Goal: Understand process/instructions: Learn how to perform a task or action

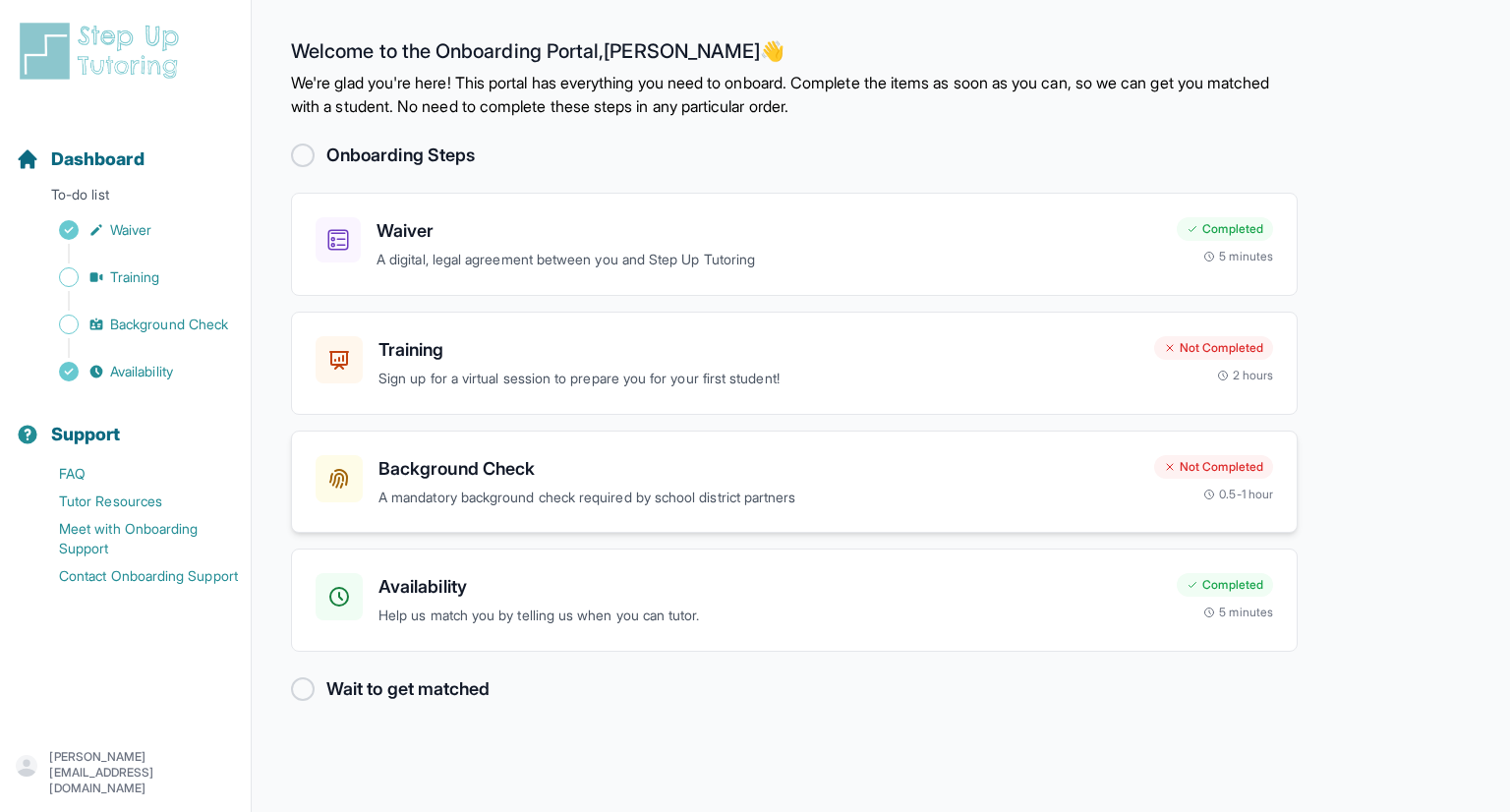
click at [603, 487] on p "A mandatory background check required by school district partners" at bounding box center [758, 498] width 760 height 23
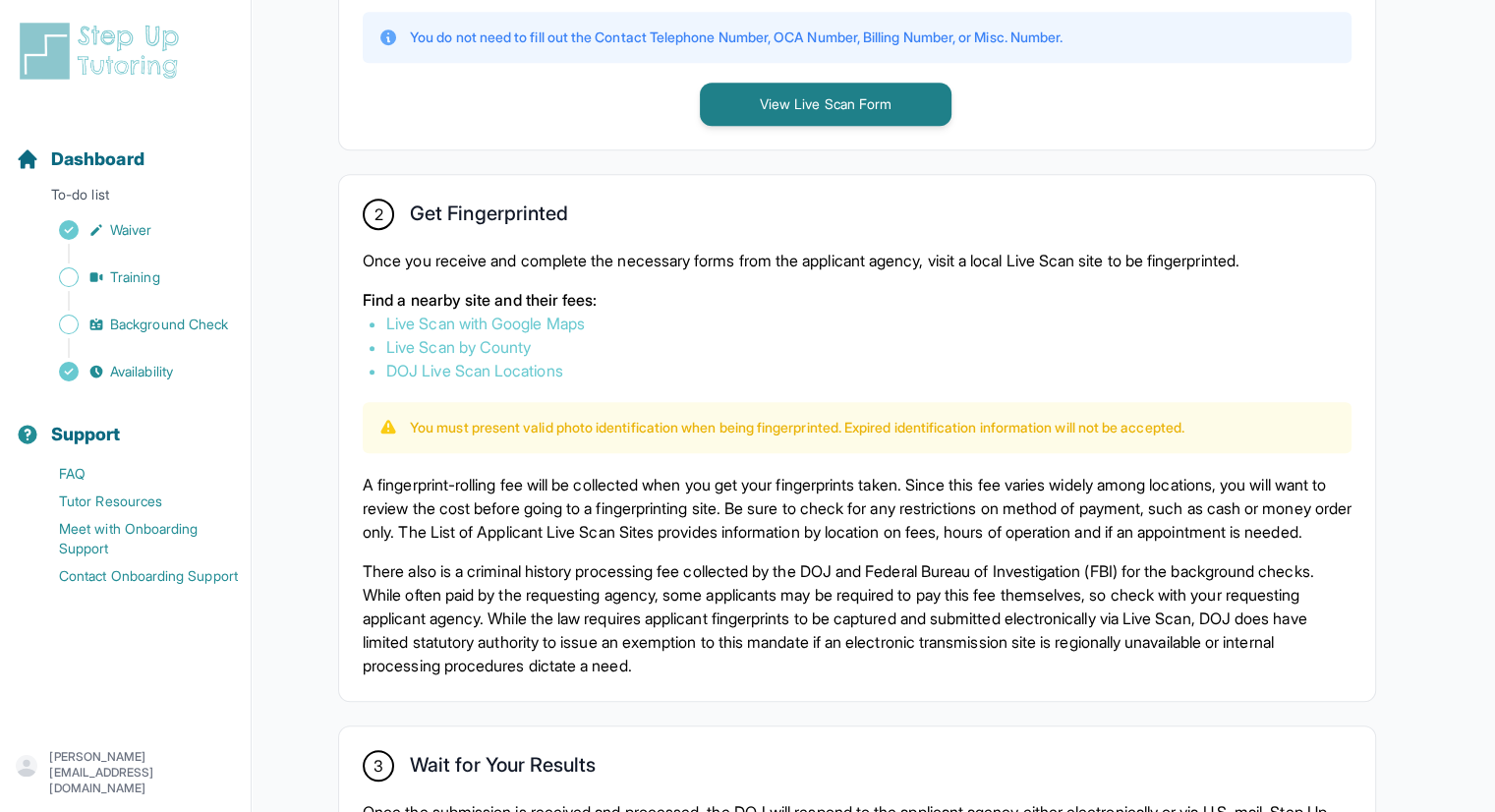
scroll to position [977, 0]
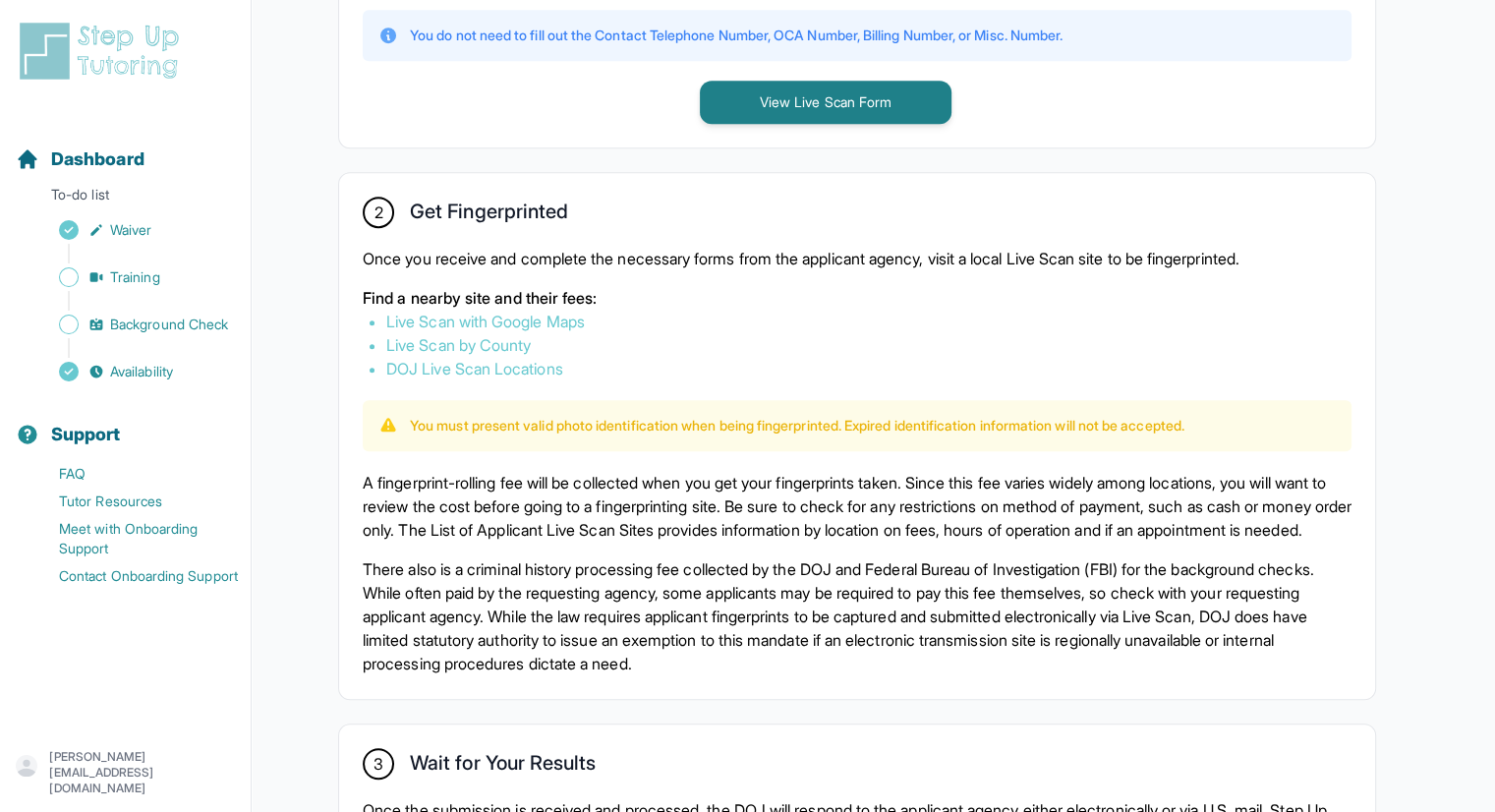
click at [467, 315] on link "Live Scan with Google Maps" at bounding box center [486, 321] width 199 height 20
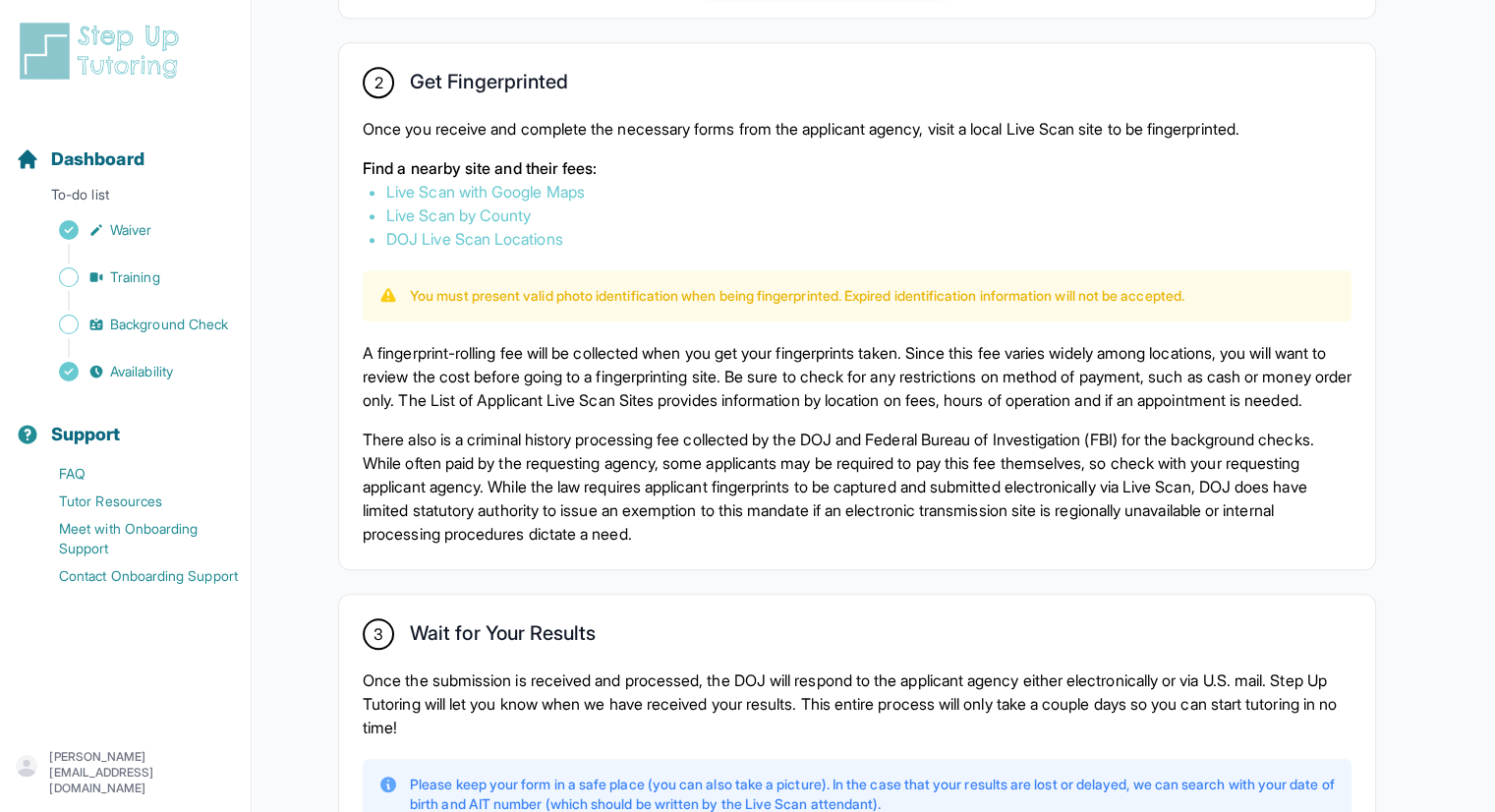
scroll to position [1108, 0]
click at [716, 478] on p "There also is a criminal history processing fee collected by the DOJ and Federa…" at bounding box center [857, 486] width 989 height 118
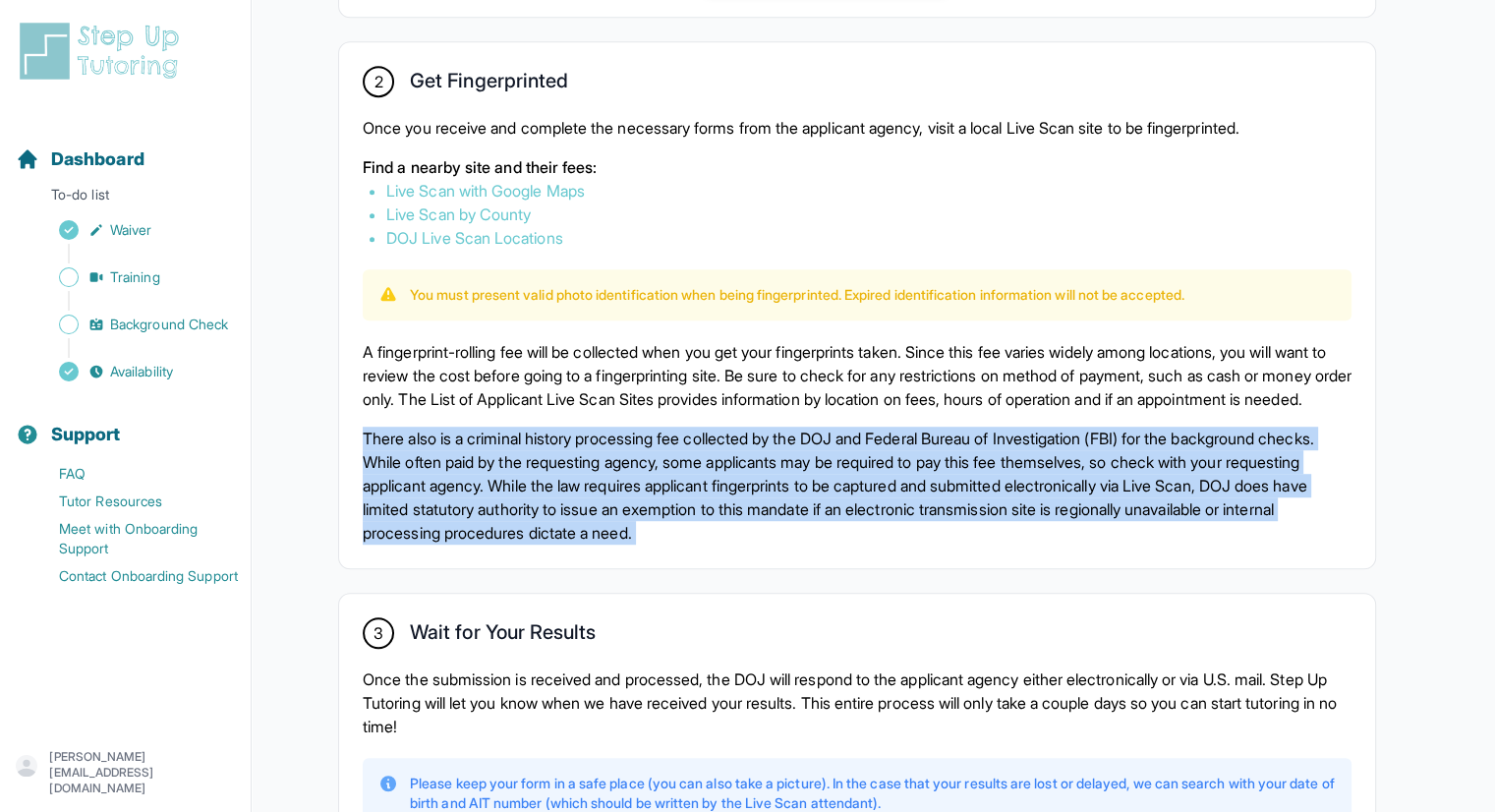
click at [716, 478] on p "There also is a criminal history processing fee collected by the DOJ and Federa…" at bounding box center [857, 486] width 989 height 118
click at [696, 501] on p "There also is a criminal history processing fee collected by the DOJ and Federa…" at bounding box center [857, 486] width 989 height 118
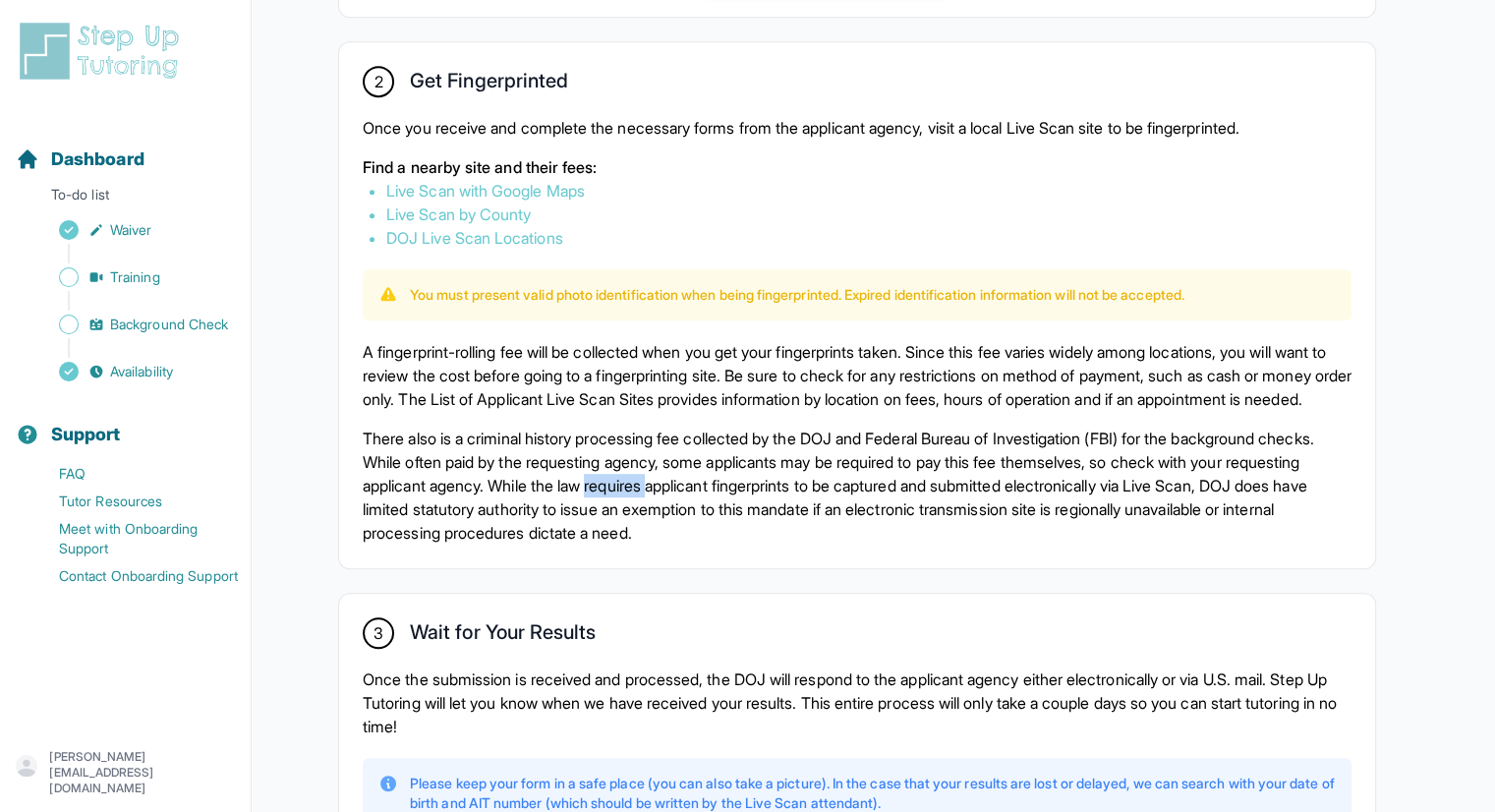
click at [696, 501] on p "There also is a criminal history processing fee collected by the DOJ and Federa…" at bounding box center [857, 486] width 989 height 118
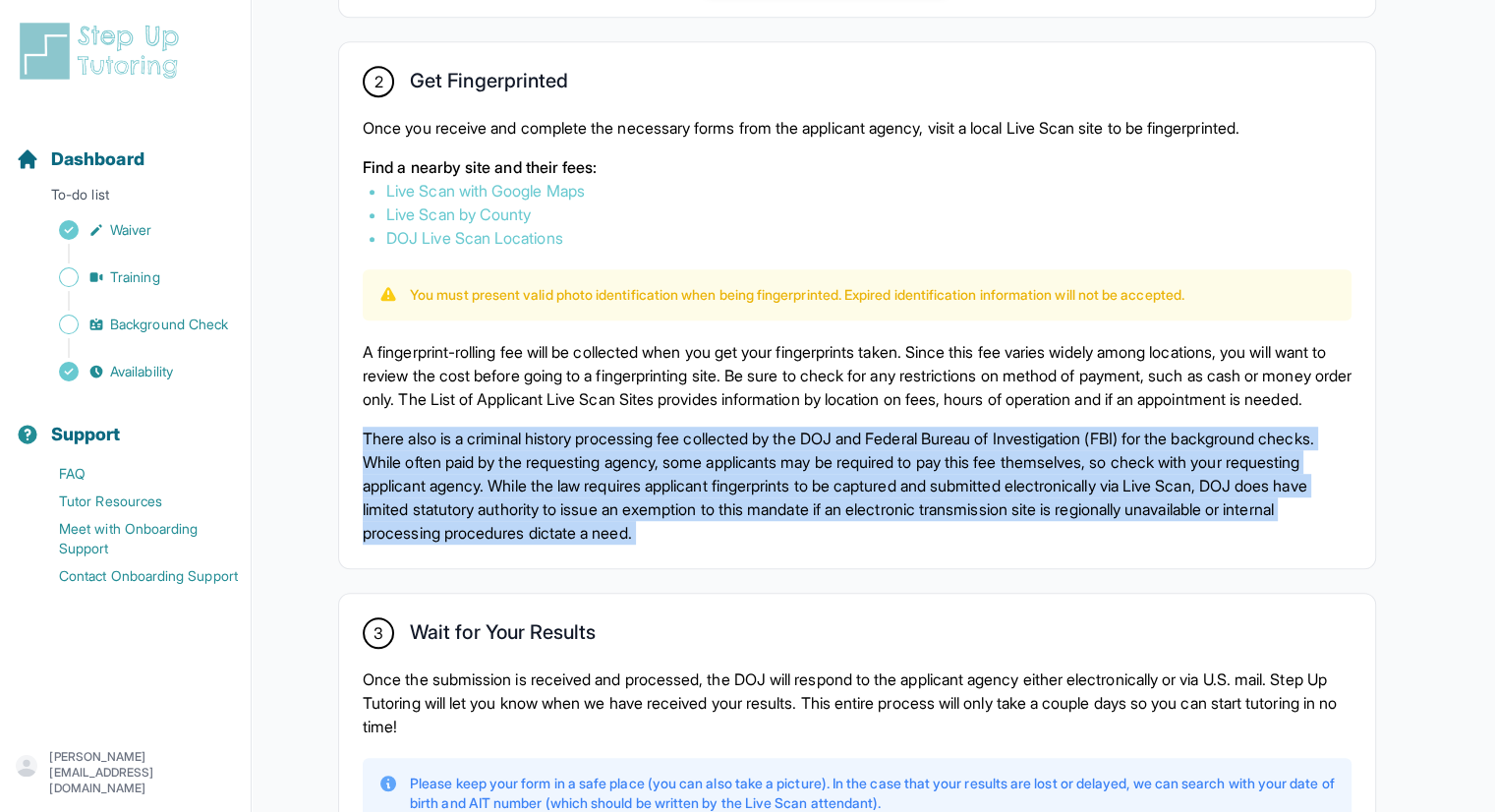
click at [696, 501] on p "There also is a criminal history processing fee collected by the DOJ and Federa…" at bounding box center [857, 486] width 989 height 118
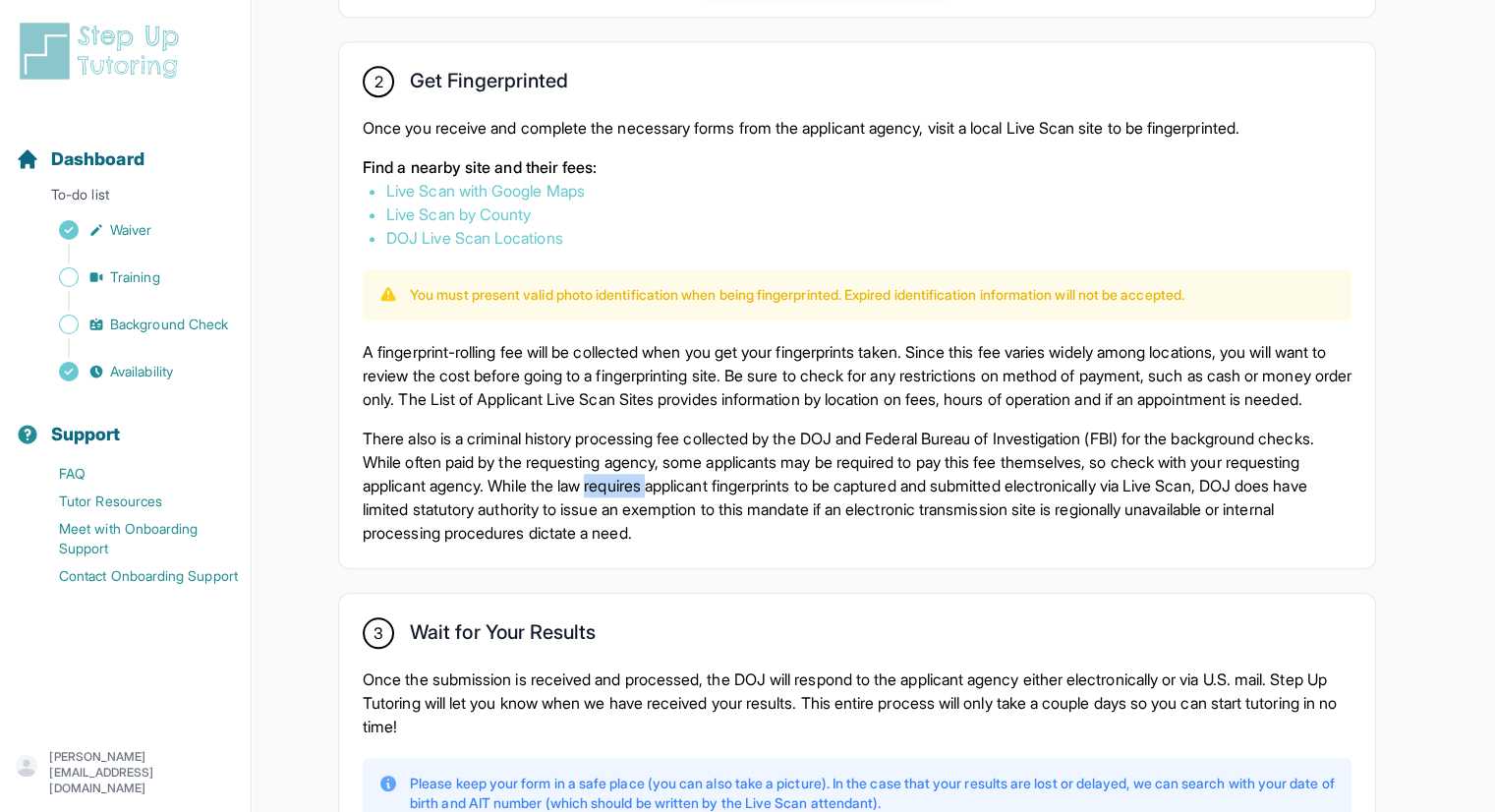
click at [696, 501] on p "There also is a criminal history processing fee collected by the DOJ and Federa…" at bounding box center [857, 486] width 989 height 118
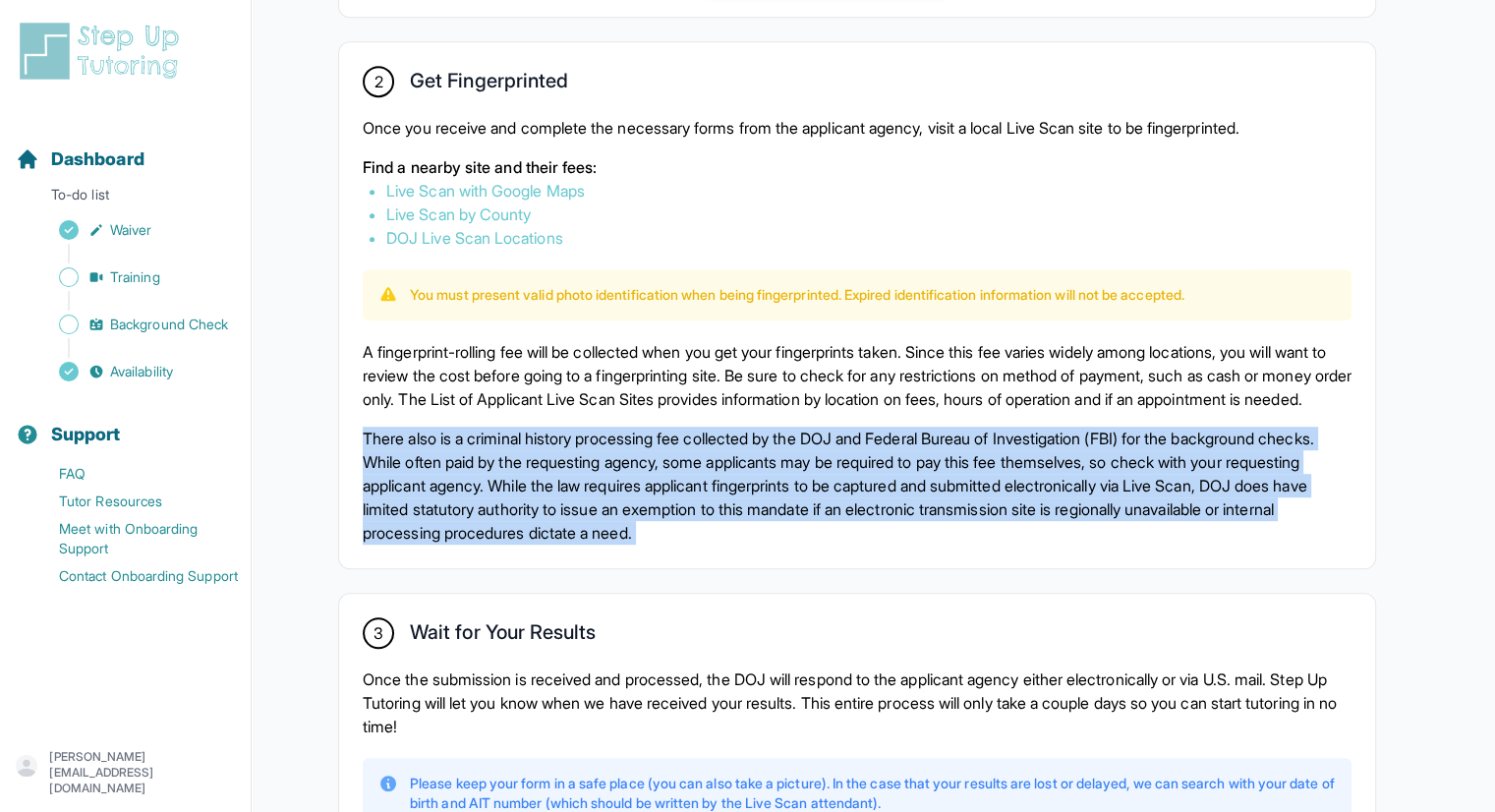
click at [696, 501] on p "There also is a criminal history processing fee collected by the DOJ and Federa…" at bounding box center [857, 486] width 989 height 118
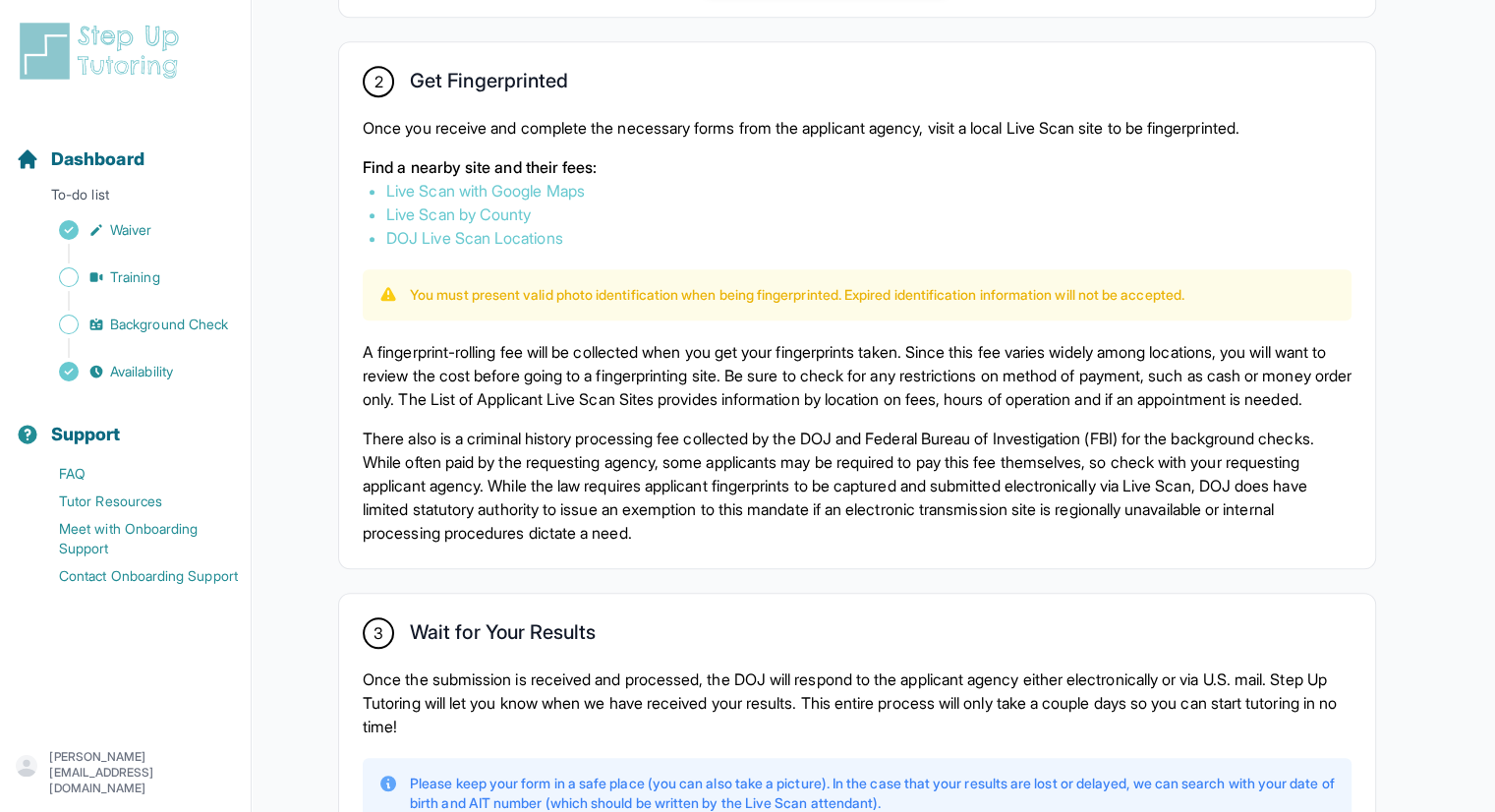
click at [696, 501] on p "There also is a criminal history processing fee collected by the DOJ and Federa…" at bounding box center [857, 486] width 989 height 118
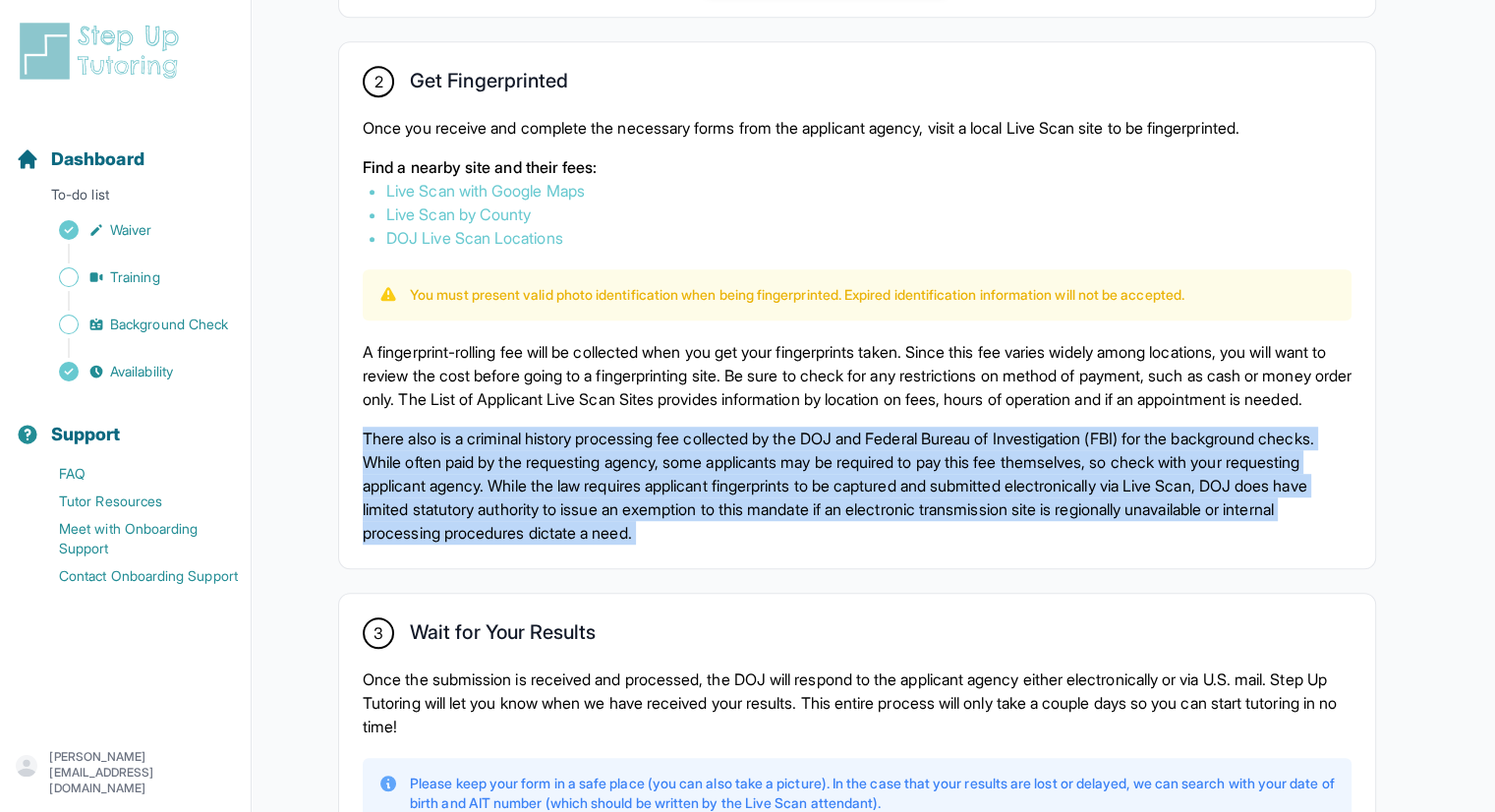
click at [696, 501] on p "There also is a criminal history processing fee collected by the DOJ and Federa…" at bounding box center [857, 486] width 989 height 118
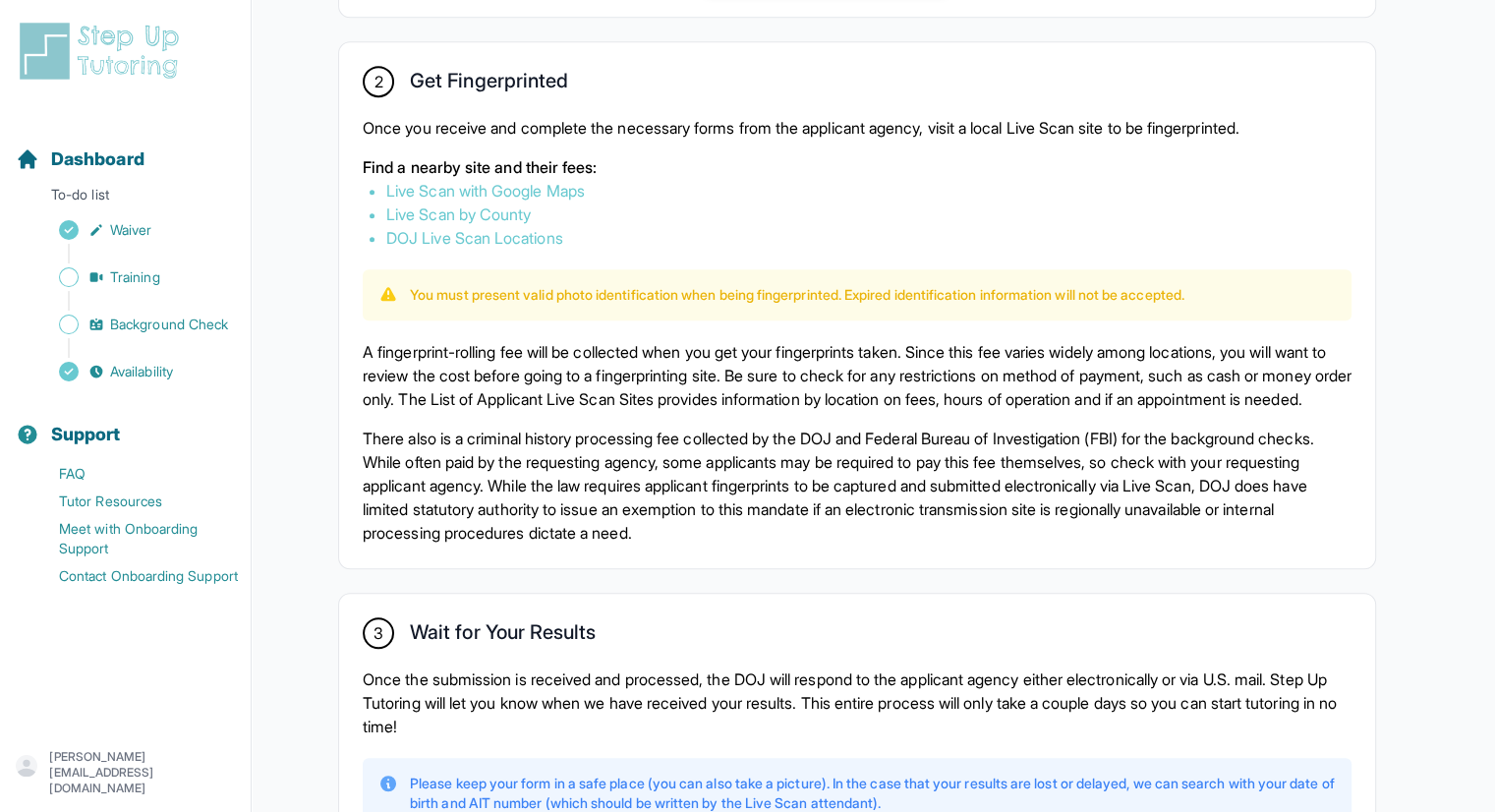
click at [739, 457] on p "There also is a criminal history processing fee collected by the DOJ and Federa…" at bounding box center [857, 486] width 989 height 118
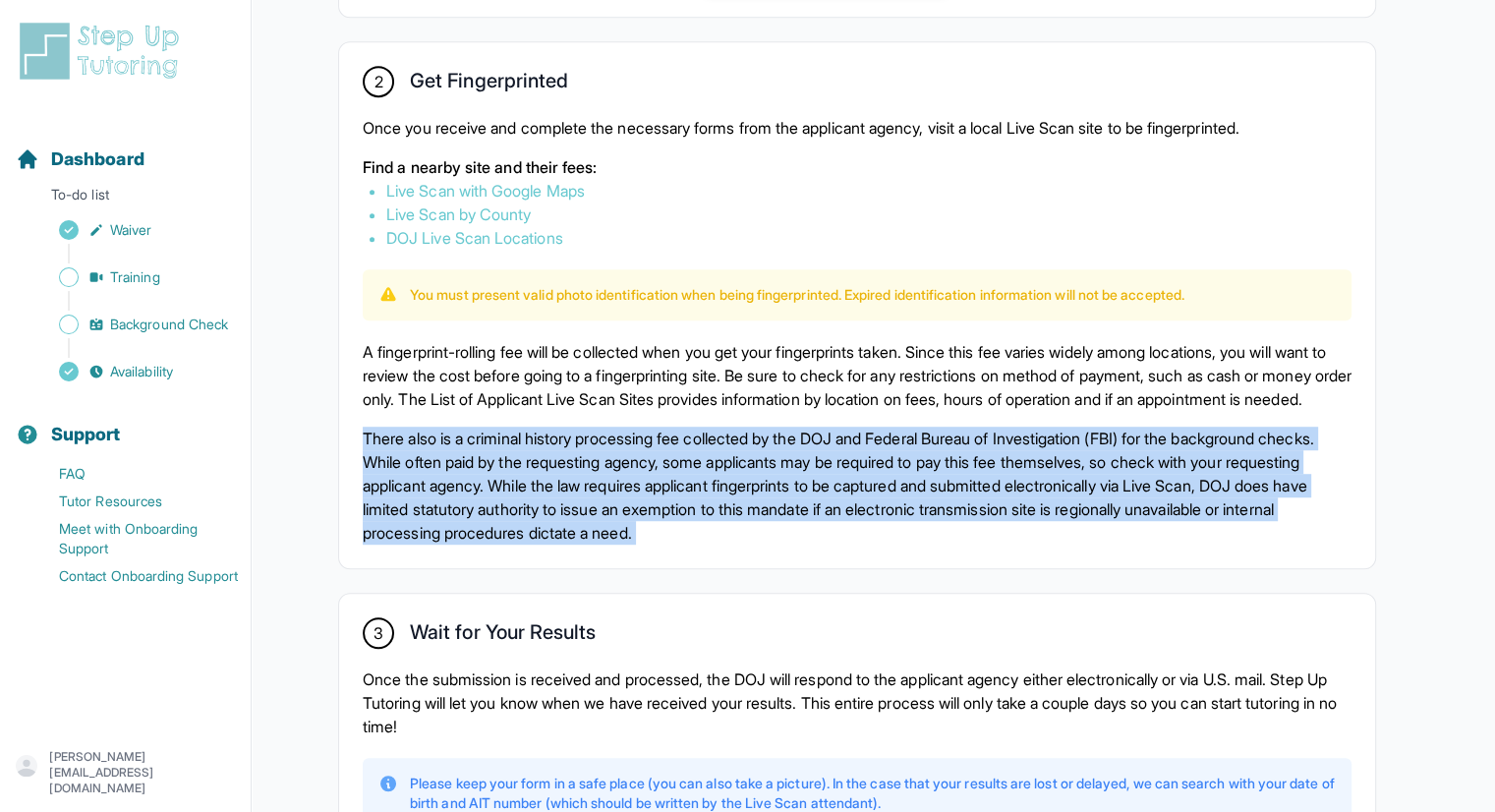
click at [739, 457] on p "There also is a criminal history processing fee collected by the DOJ and Federa…" at bounding box center [857, 486] width 989 height 118
click at [728, 475] on p "There also is a criminal history processing fee collected by the DOJ and Federa…" at bounding box center [857, 486] width 989 height 118
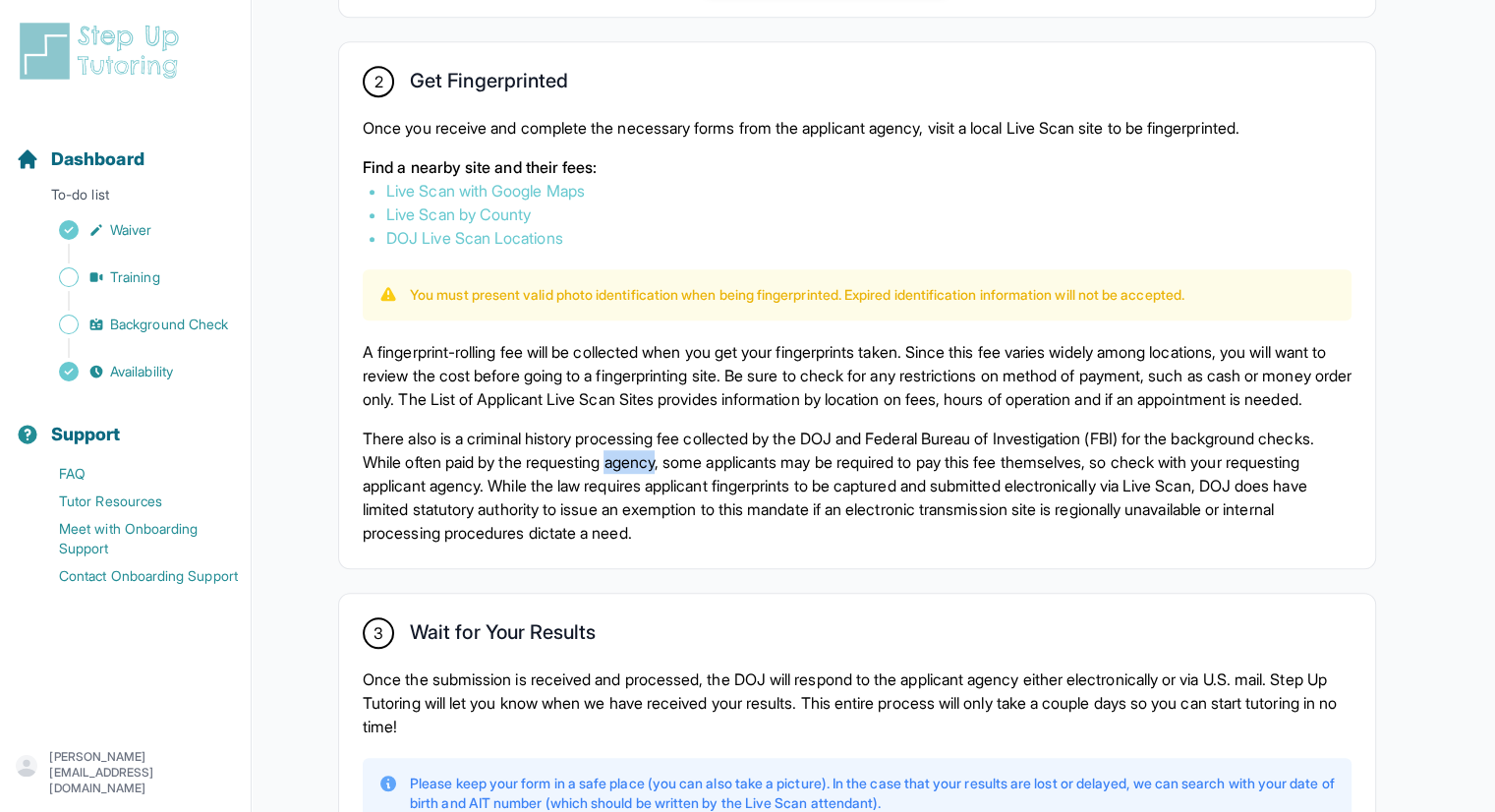
click at [728, 475] on p "There also is a criminal history processing fee collected by the DOJ and Federa…" at bounding box center [857, 486] width 989 height 118
click at [714, 495] on p "There also is a criminal history processing fee collected by the DOJ and Federa…" at bounding box center [857, 486] width 989 height 118
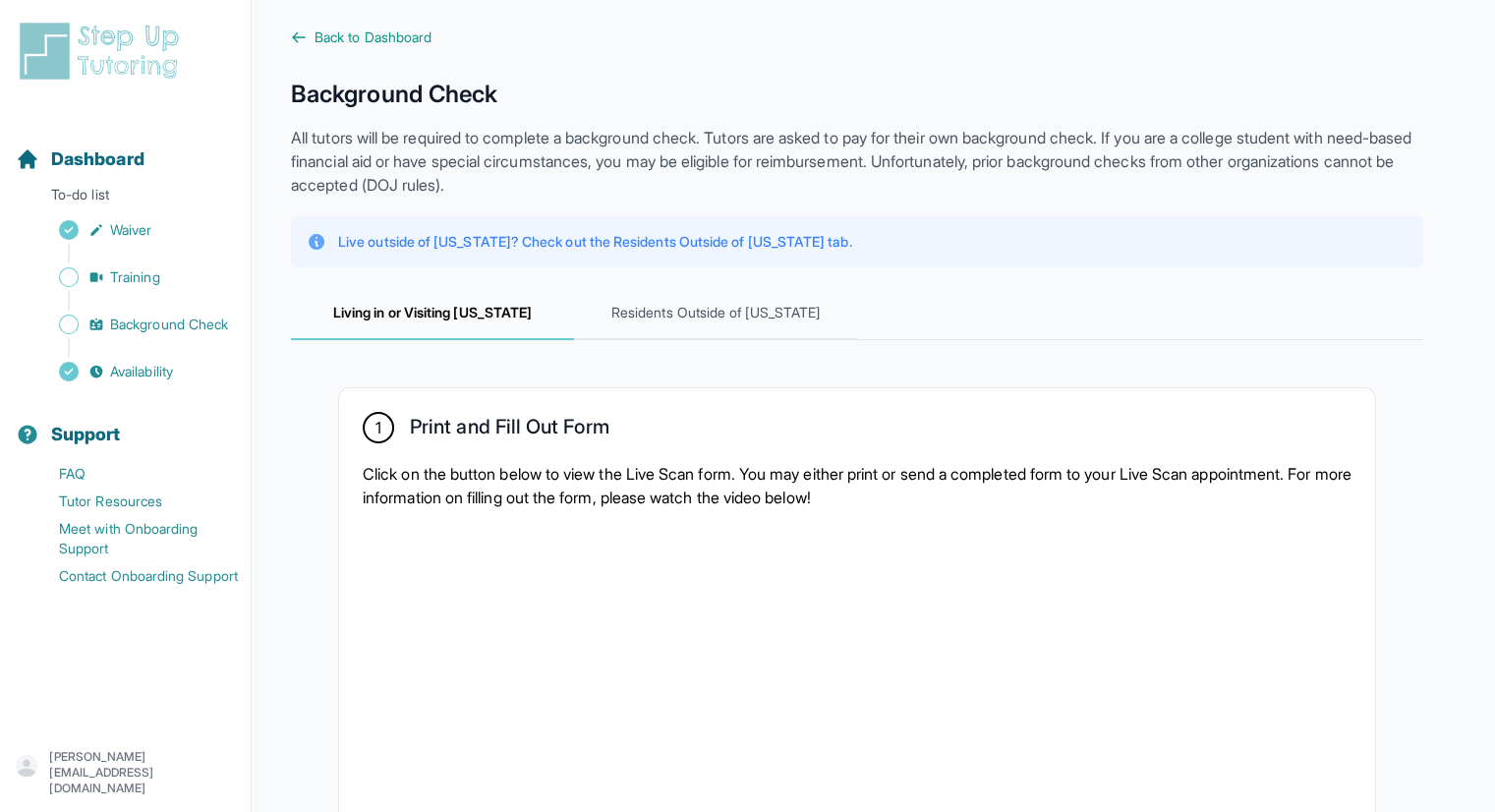
scroll to position [0, 0]
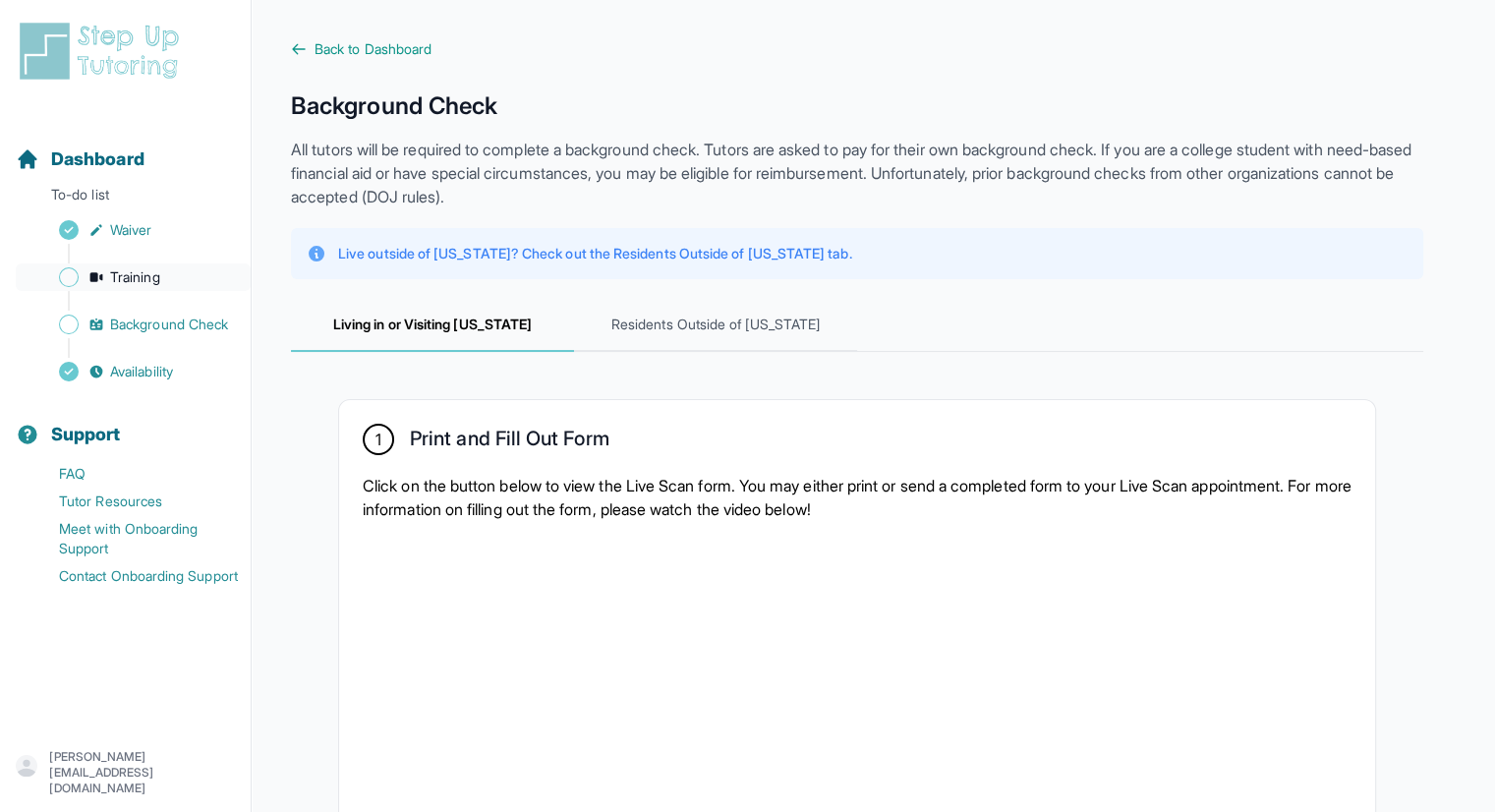
click at [142, 282] on span "Training" at bounding box center [135, 278] width 50 height 20
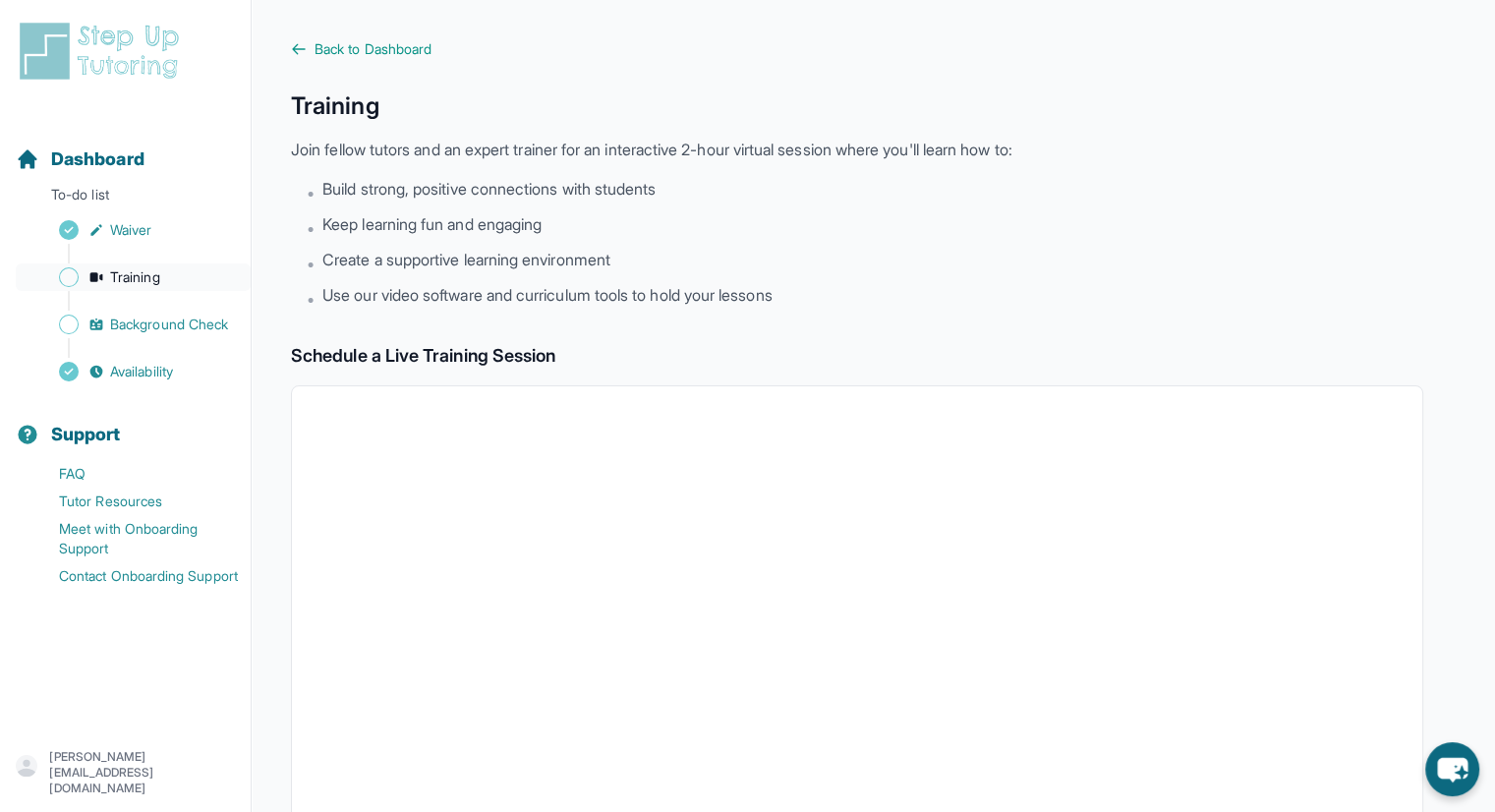
click at [89, 277] on icon "Sidebar" at bounding box center [97, 278] width 16 height 16
click at [109, 244] on div "Sidebar" at bounding box center [129, 254] width 227 height 20
